Goal: Information Seeking & Learning: Learn about a topic

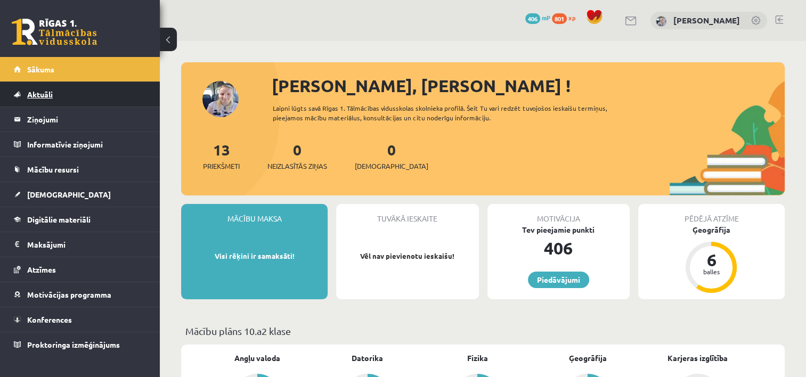
click at [83, 91] on link "Aktuāli" at bounding box center [80, 94] width 133 height 24
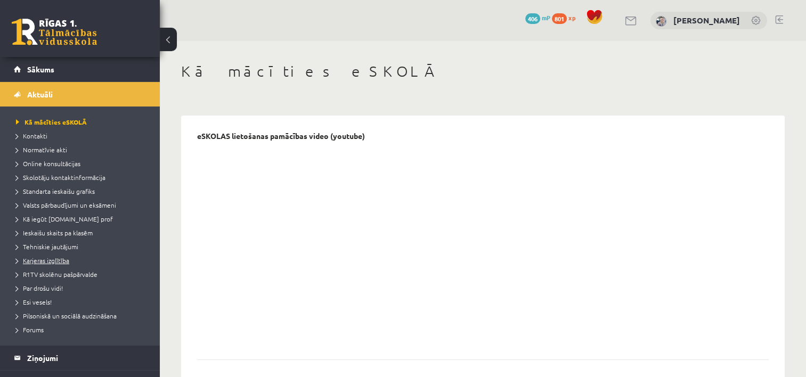
click at [38, 257] on span "Karjeras izglītība" at bounding box center [42, 260] width 53 height 9
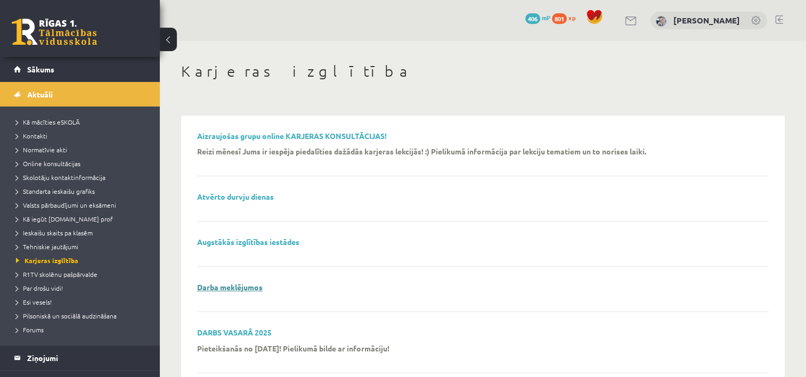
click at [219, 286] on link "Darba meklējumos" at bounding box center [230, 287] width 66 height 10
click at [40, 73] on link "Sākums" at bounding box center [80, 69] width 133 height 24
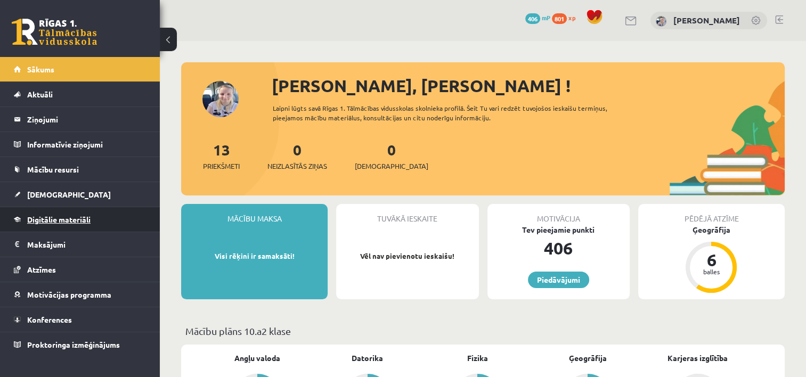
click at [74, 211] on link "Digitālie materiāli" at bounding box center [80, 219] width 133 height 24
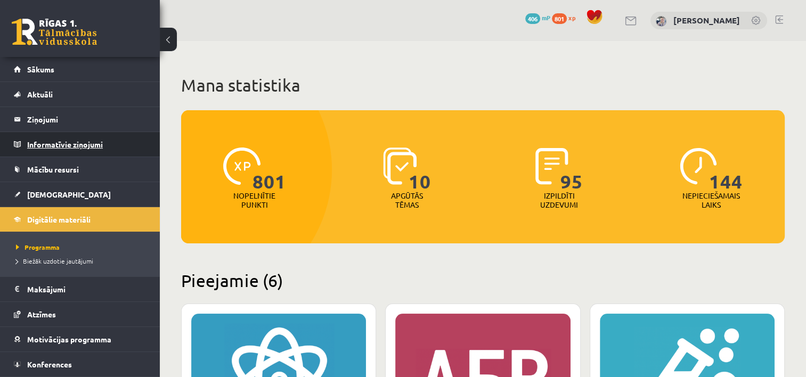
click at [92, 142] on legend "Informatīvie ziņojumi 0" at bounding box center [86, 144] width 119 height 24
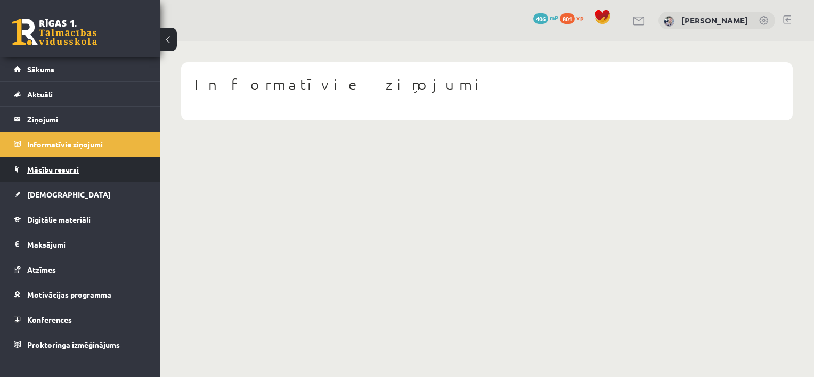
click at [78, 170] on span "Mācību resursi" at bounding box center [53, 170] width 52 height 10
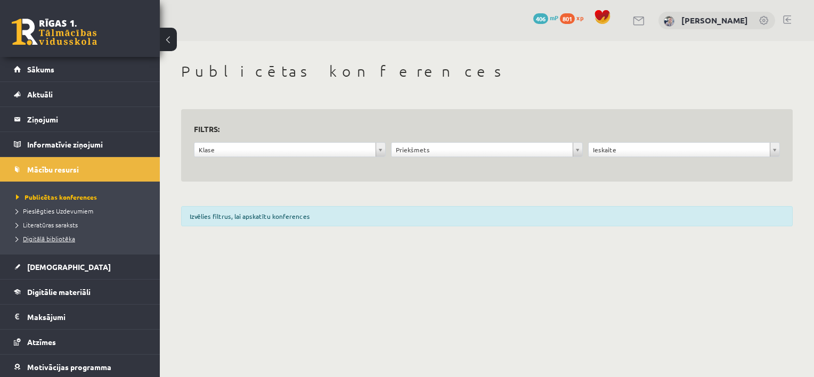
click at [66, 238] on span "Digitālā bibliotēka" at bounding box center [45, 238] width 59 height 9
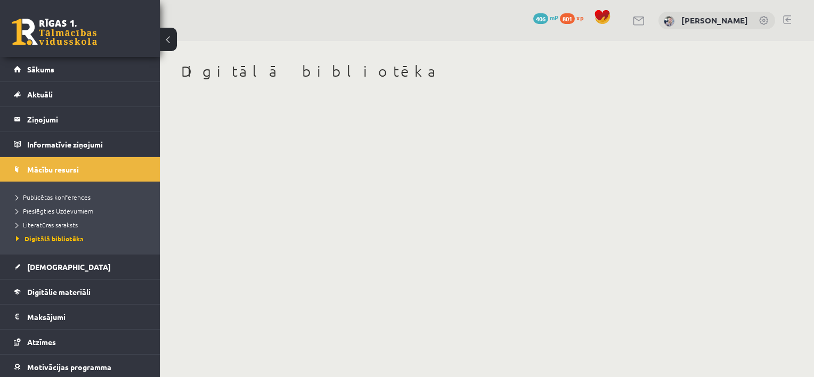
click at [271, 211] on body "0 Dāvanas 406 mP 801 xp [PERSON_NAME] Sākums Aktuāli Kā mācīties eSKOLĀ Kontakt…" at bounding box center [407, 188] width 814 height 377
click at [83, 209] on span "Pieslēgties Uzdevumiem" at bounding box center [54, 211] width 77 height 9
